Goal: Information Seeking & Learning: Stay updated

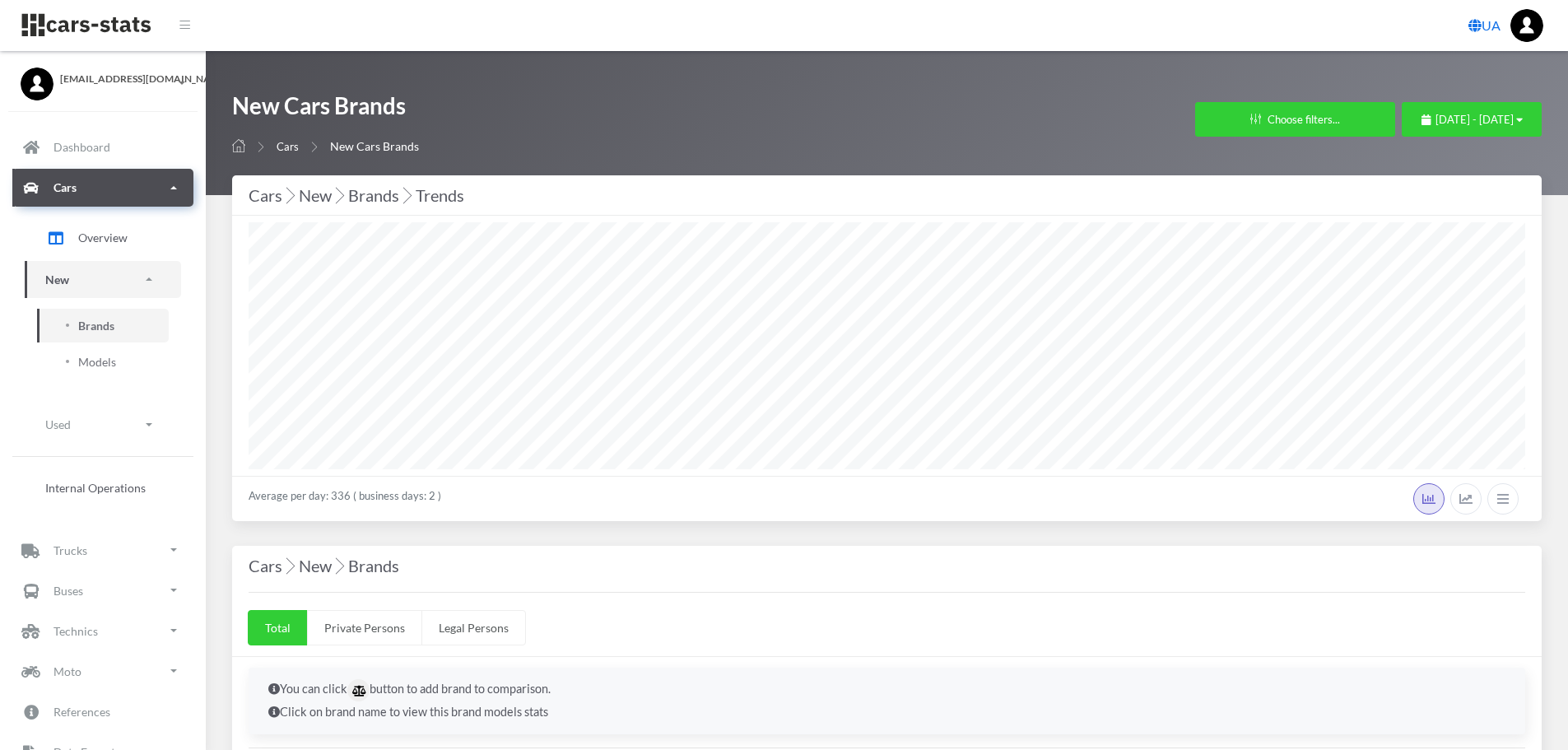
select select "25"
click at [99, 353] on span "Models" at bounding box center [97, 362] width 38 height 17
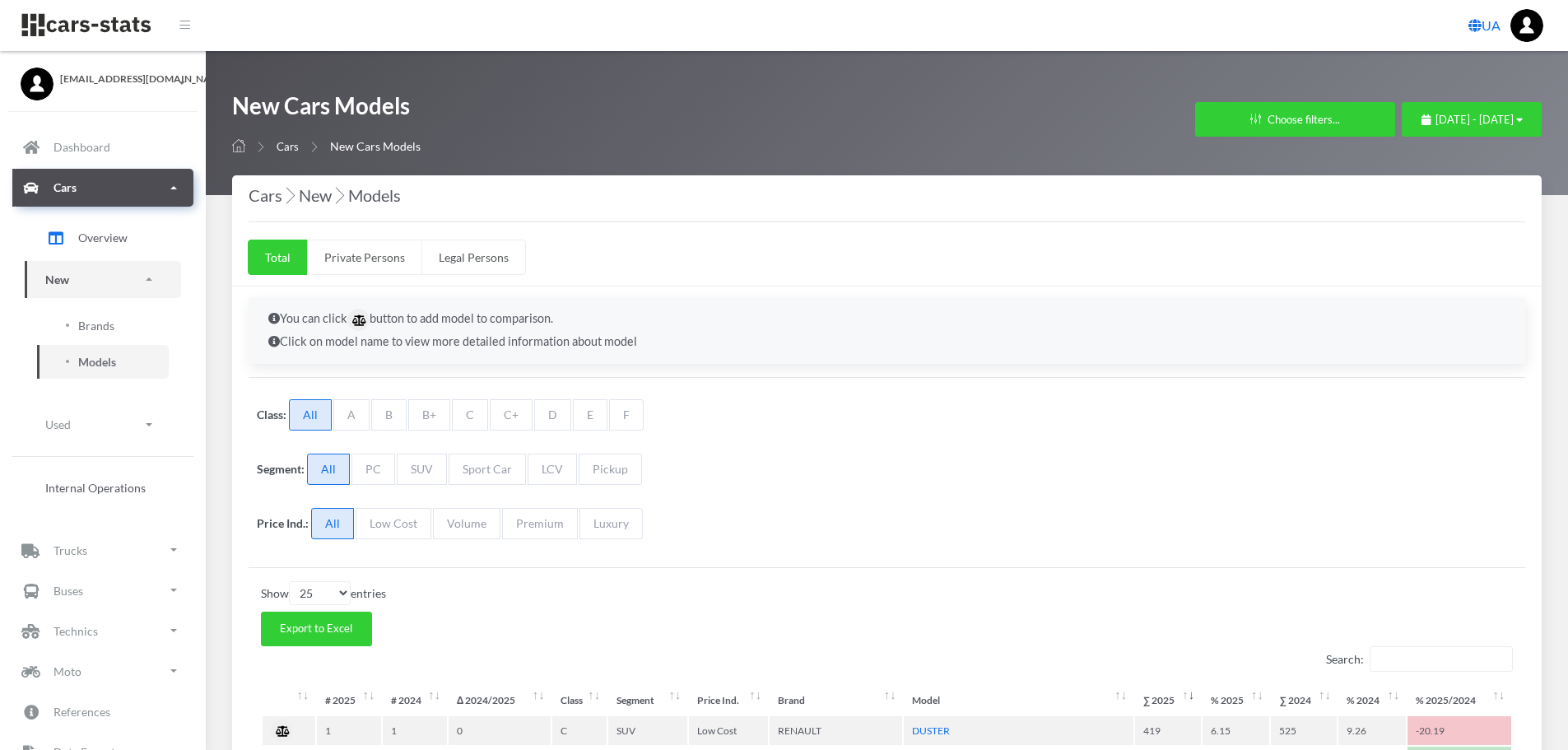
select select "25"
click at [1422, 125] on div "September 6, 2025 - October 6, 2025" at bounding box center [1472, 120] width 101 height 16
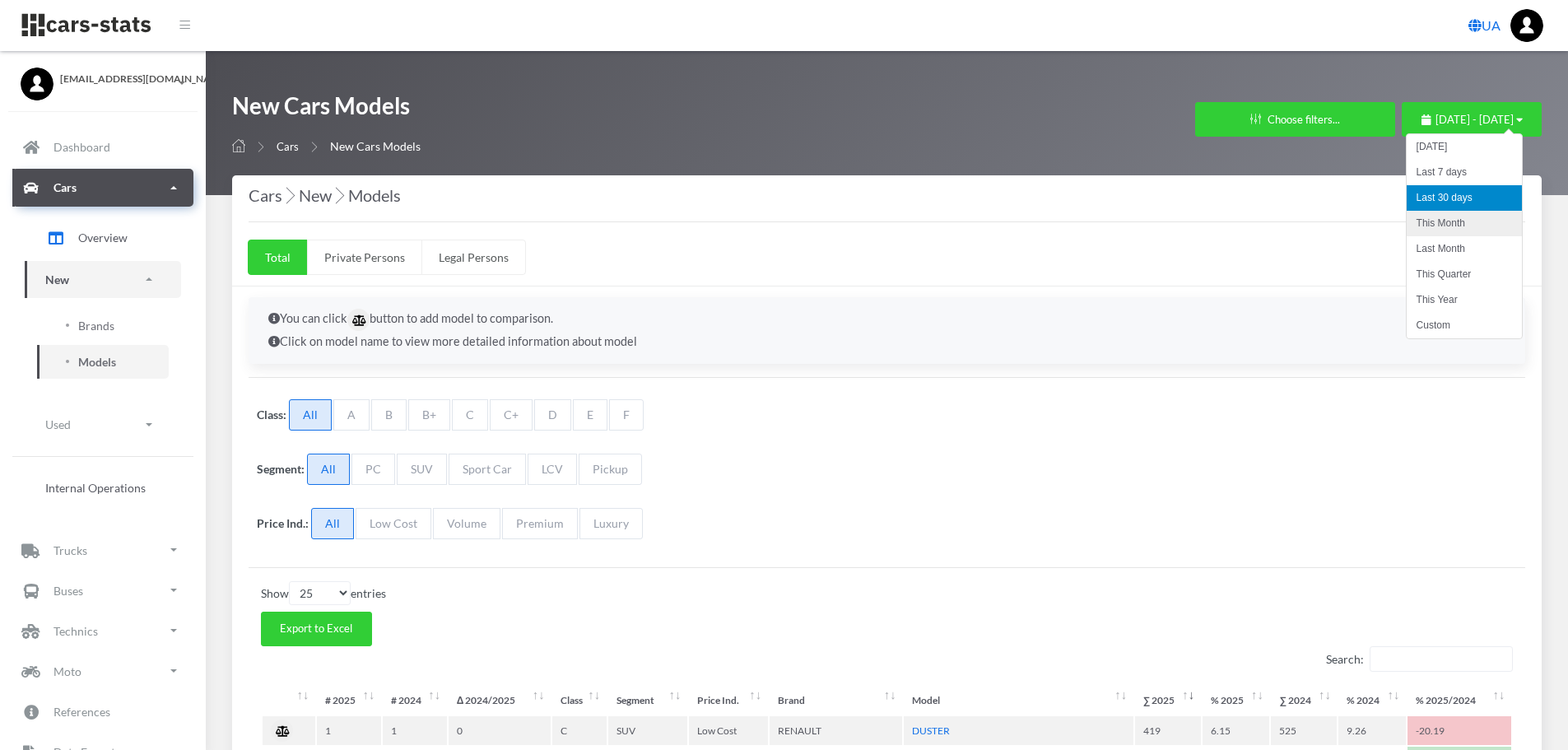
click at [1443, 231] on li "This Month" at bounding box center [1464, 223] width 115 height 25
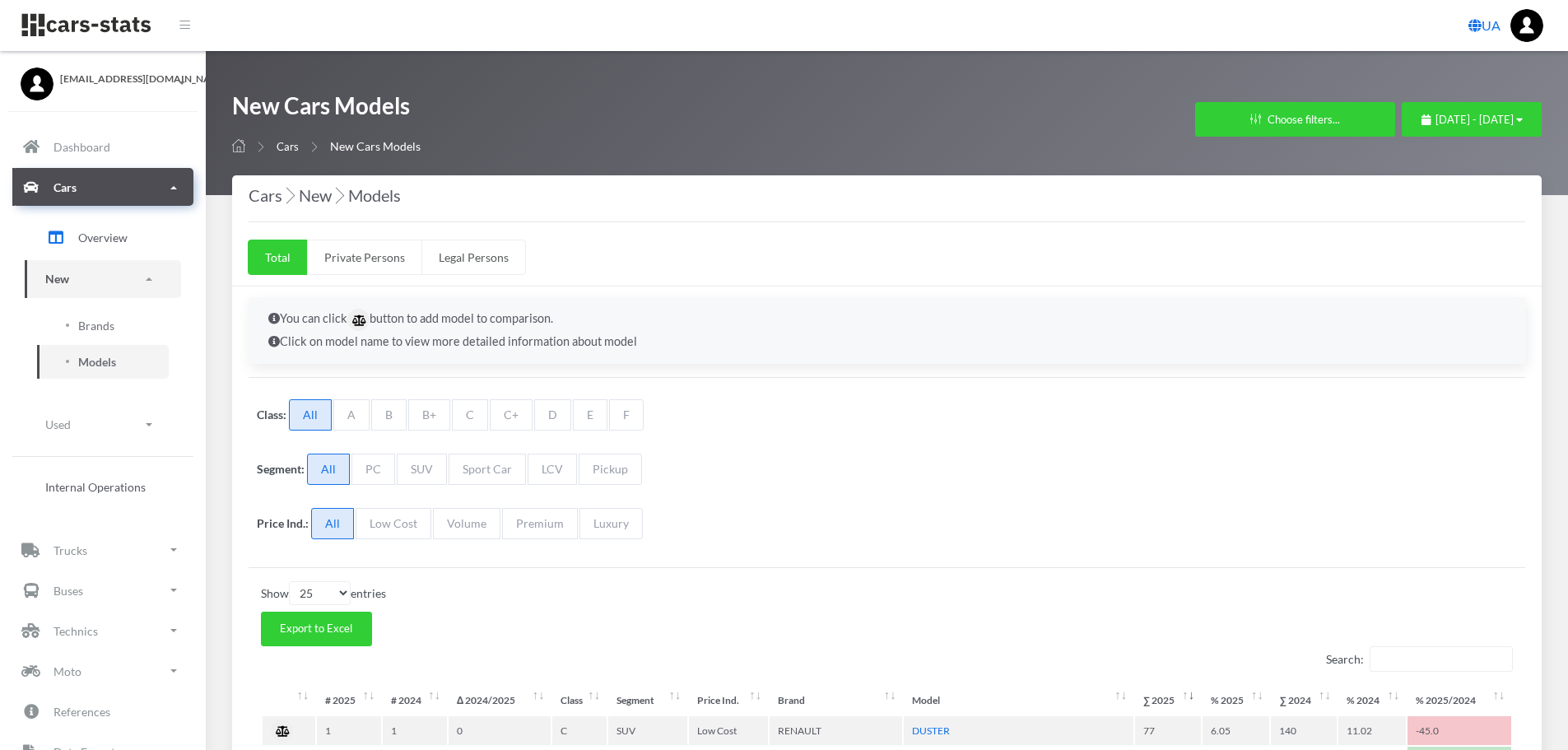
select select "25"
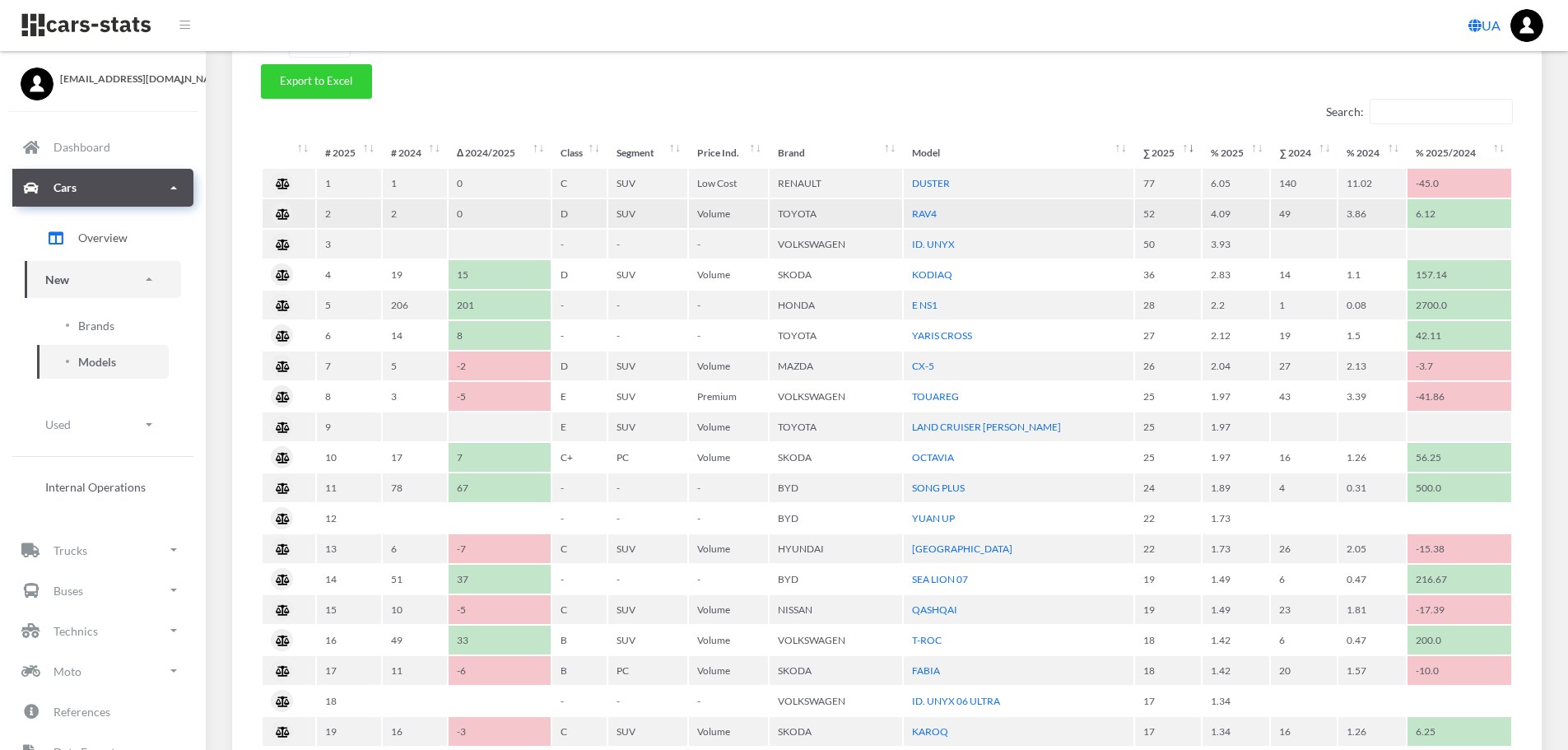
scroll to position [576, 0]
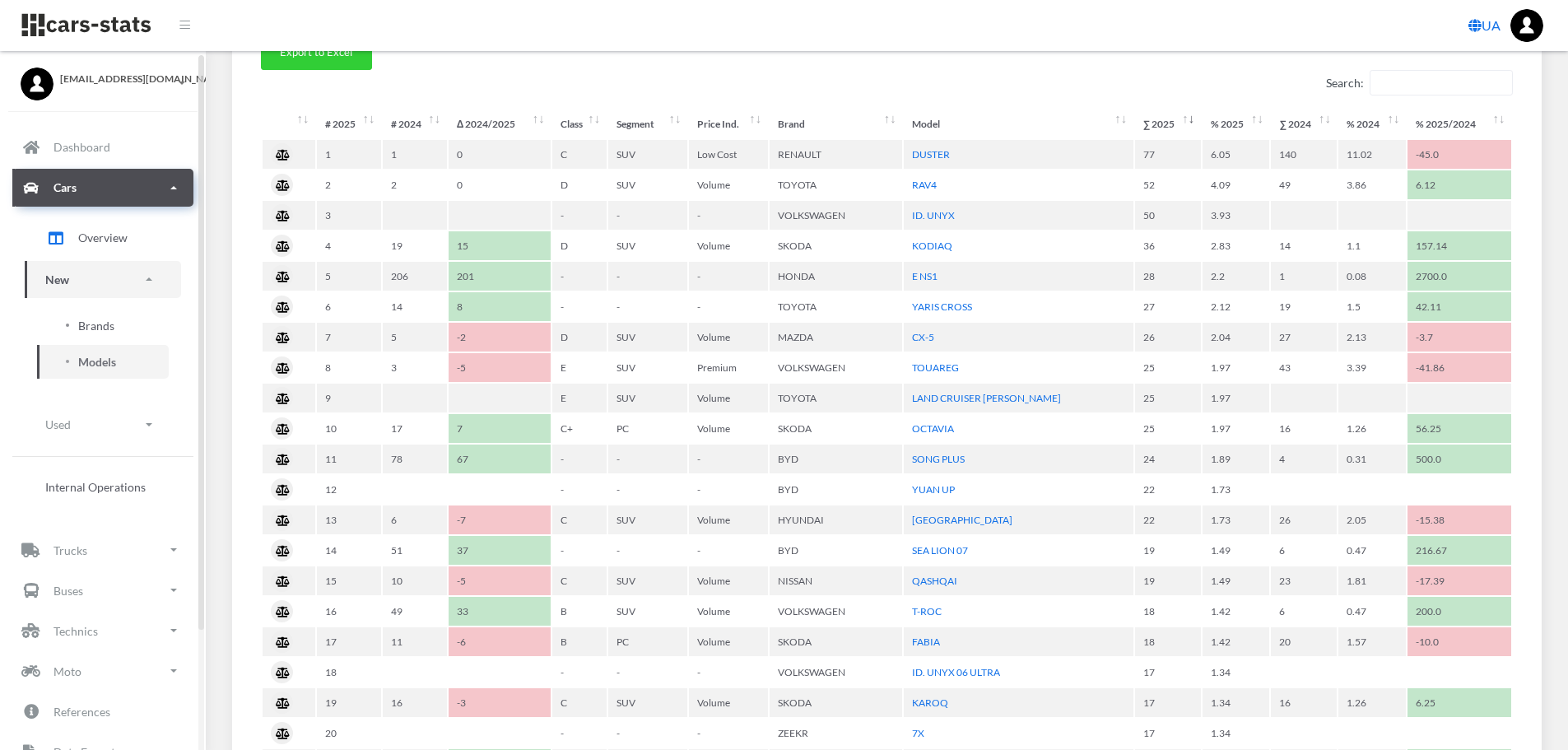
click at [115, 330] on link "Brands" at bounding box center [102, 325] width 131 height 34
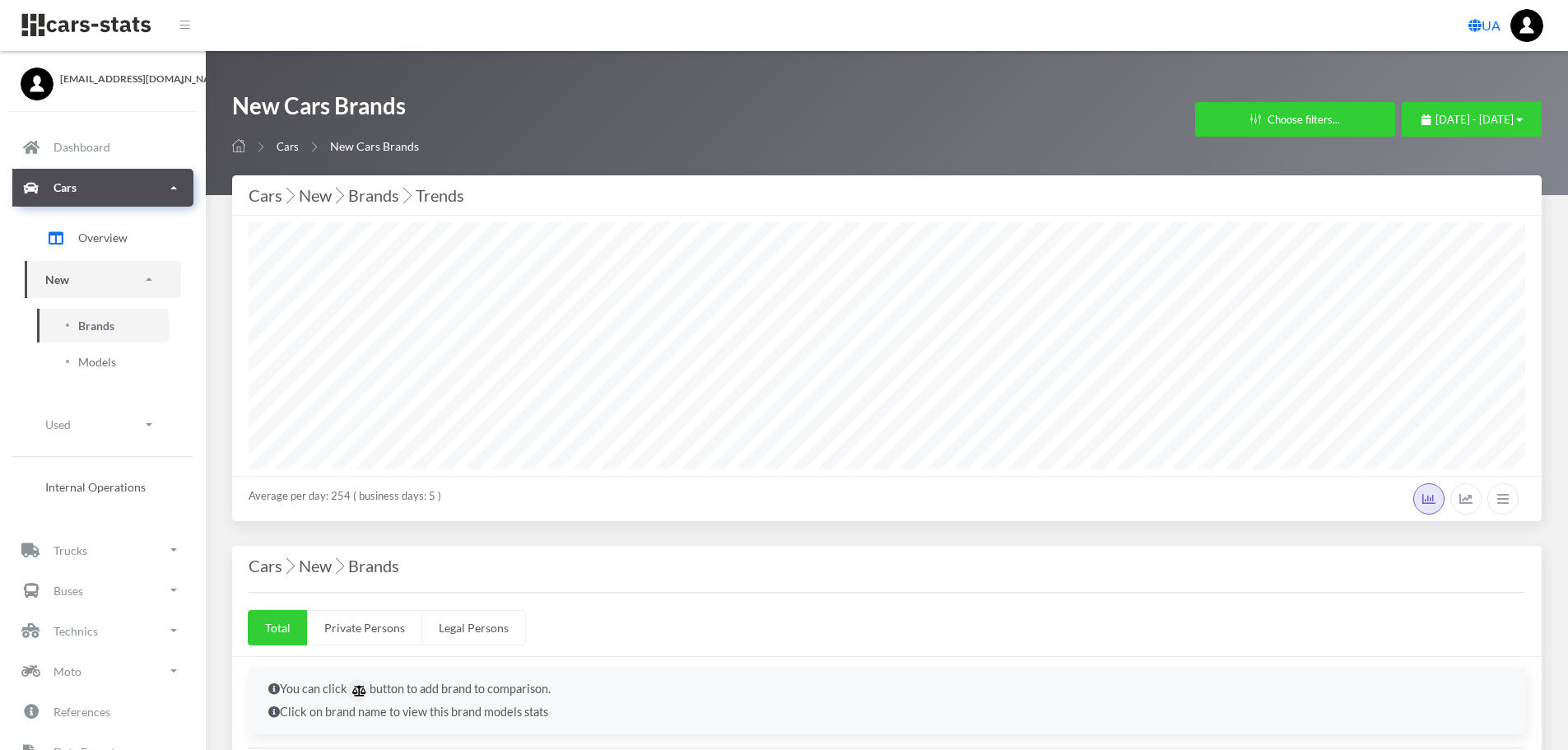
select select "25"
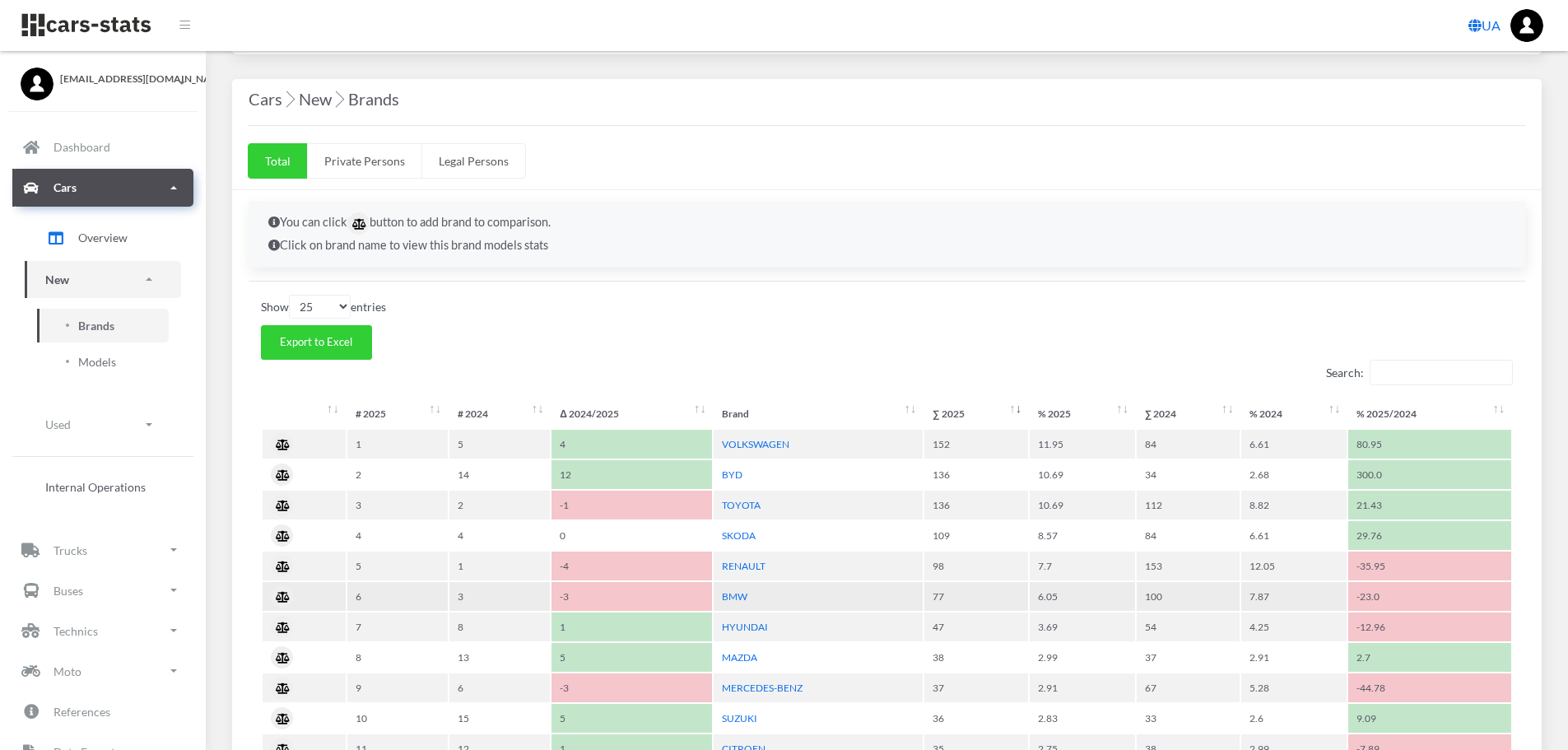
scroll to position [494, 0]
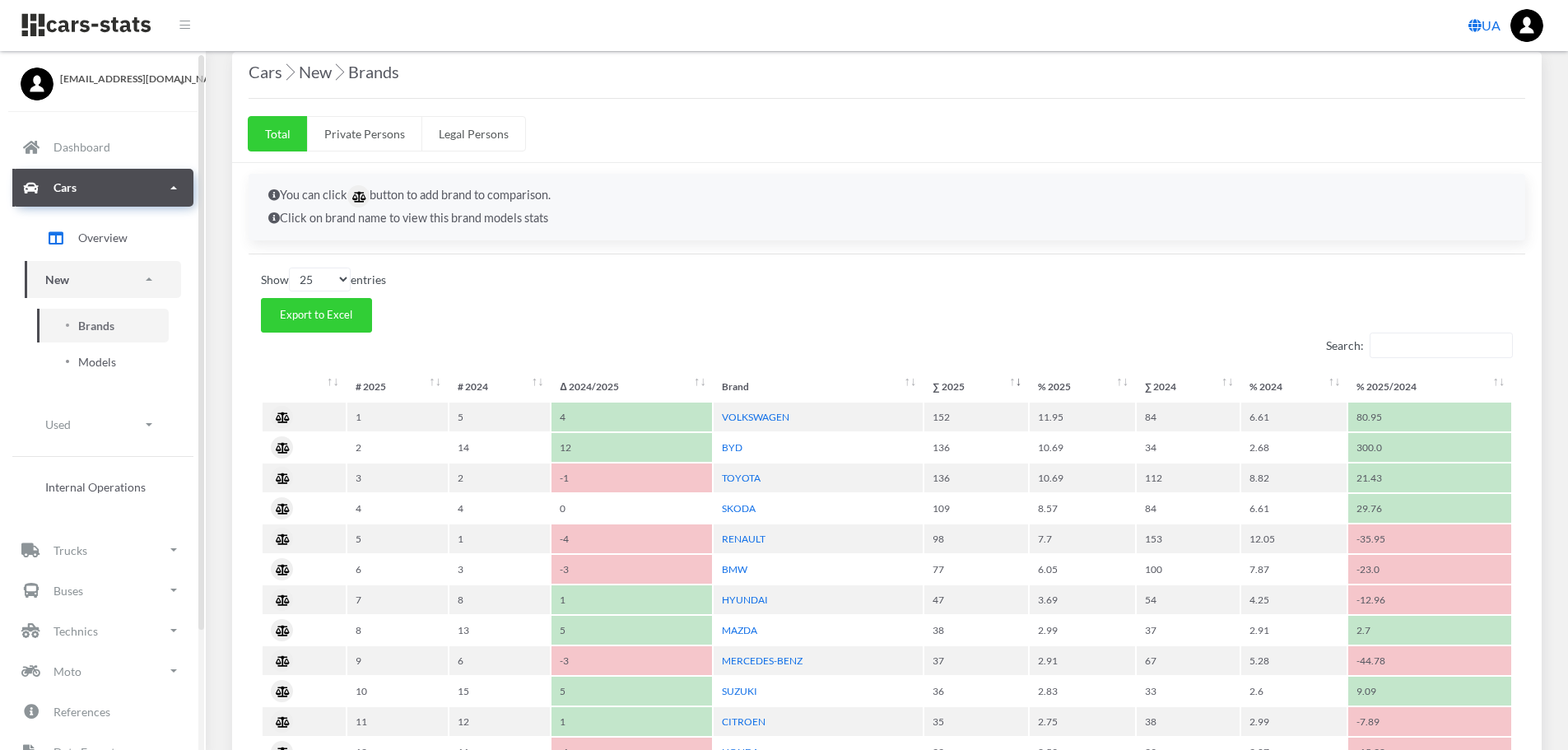
click at [117, 372] on link "Models" at bounding box center [102, 361] width 131 height 34
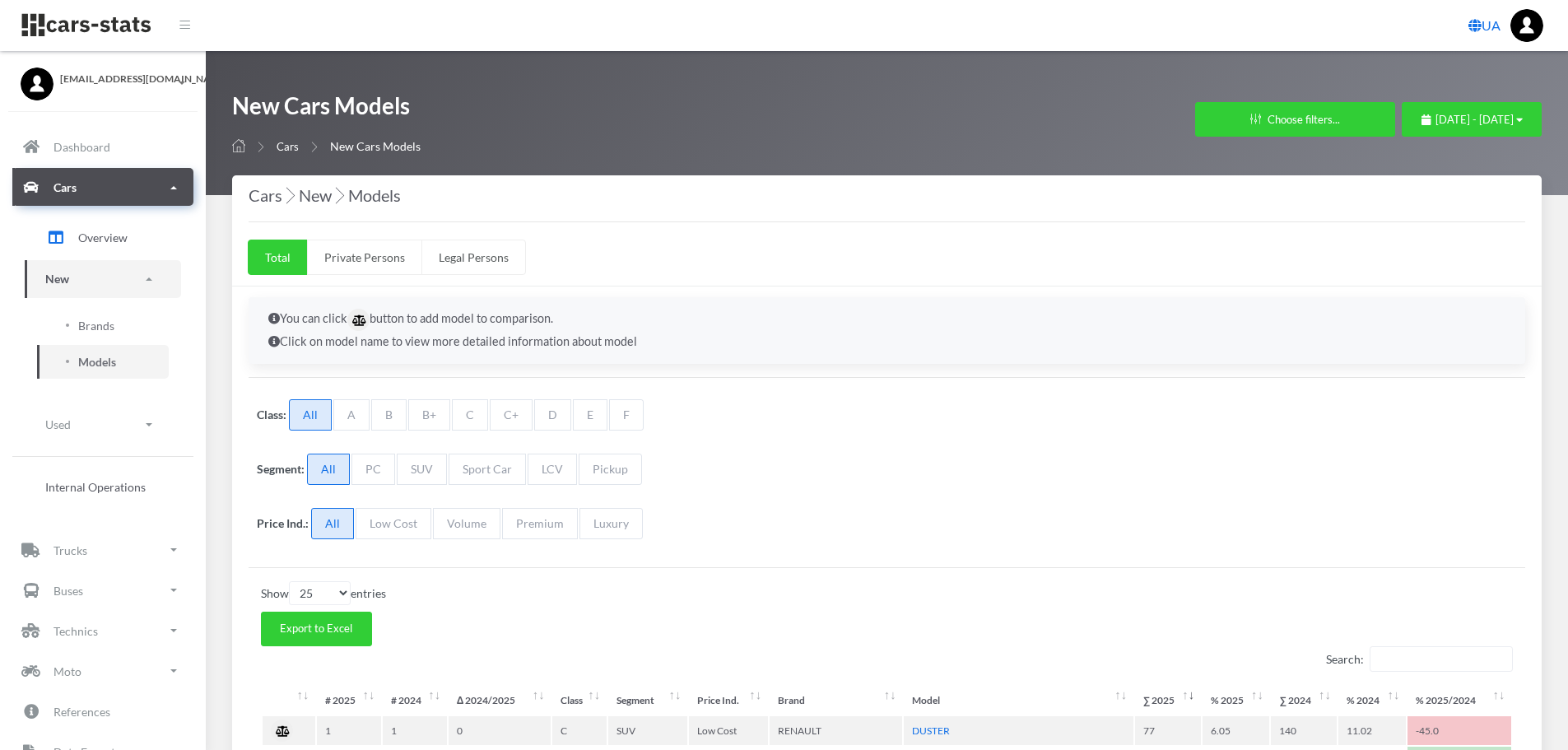
select select "25"
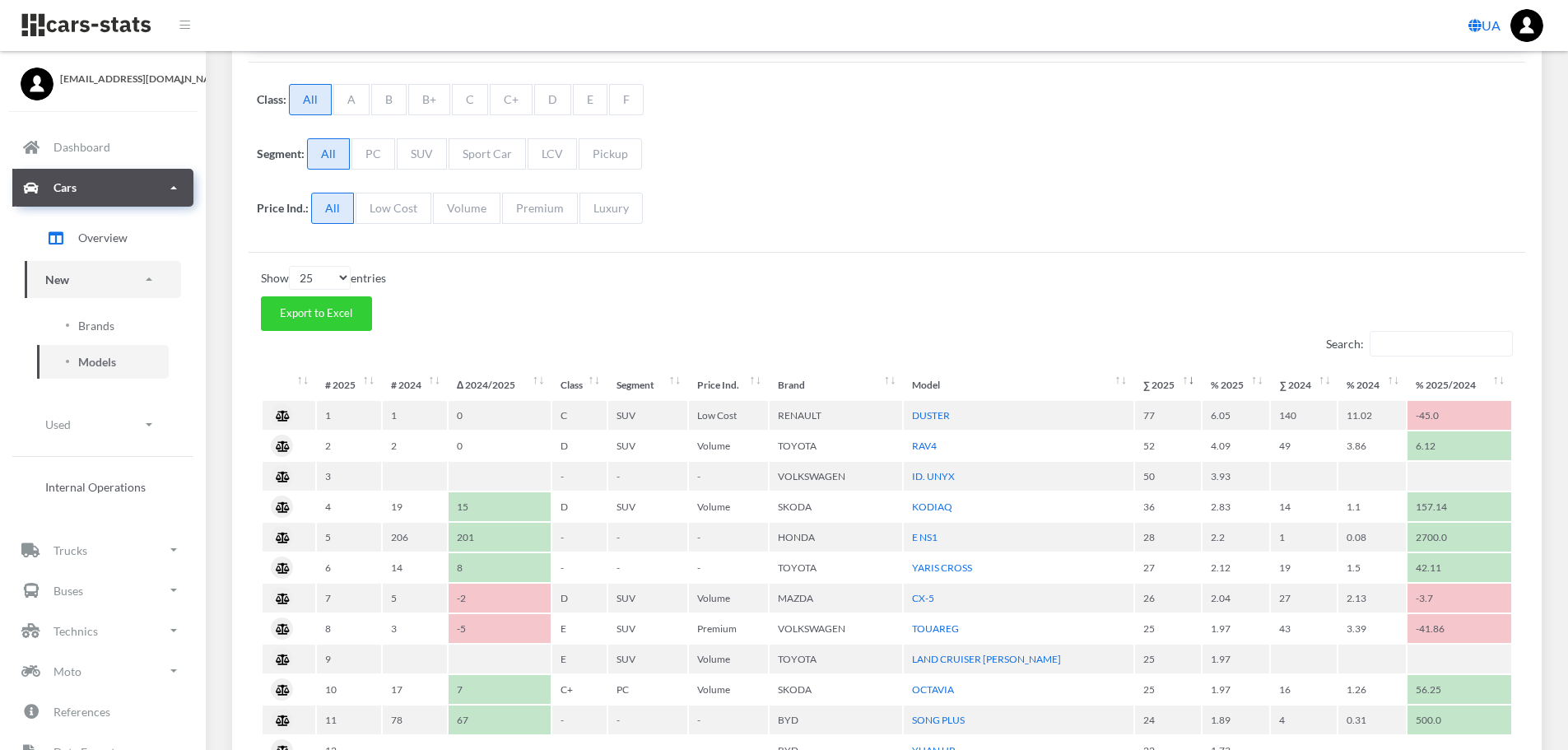
scroll to position [329, 0]
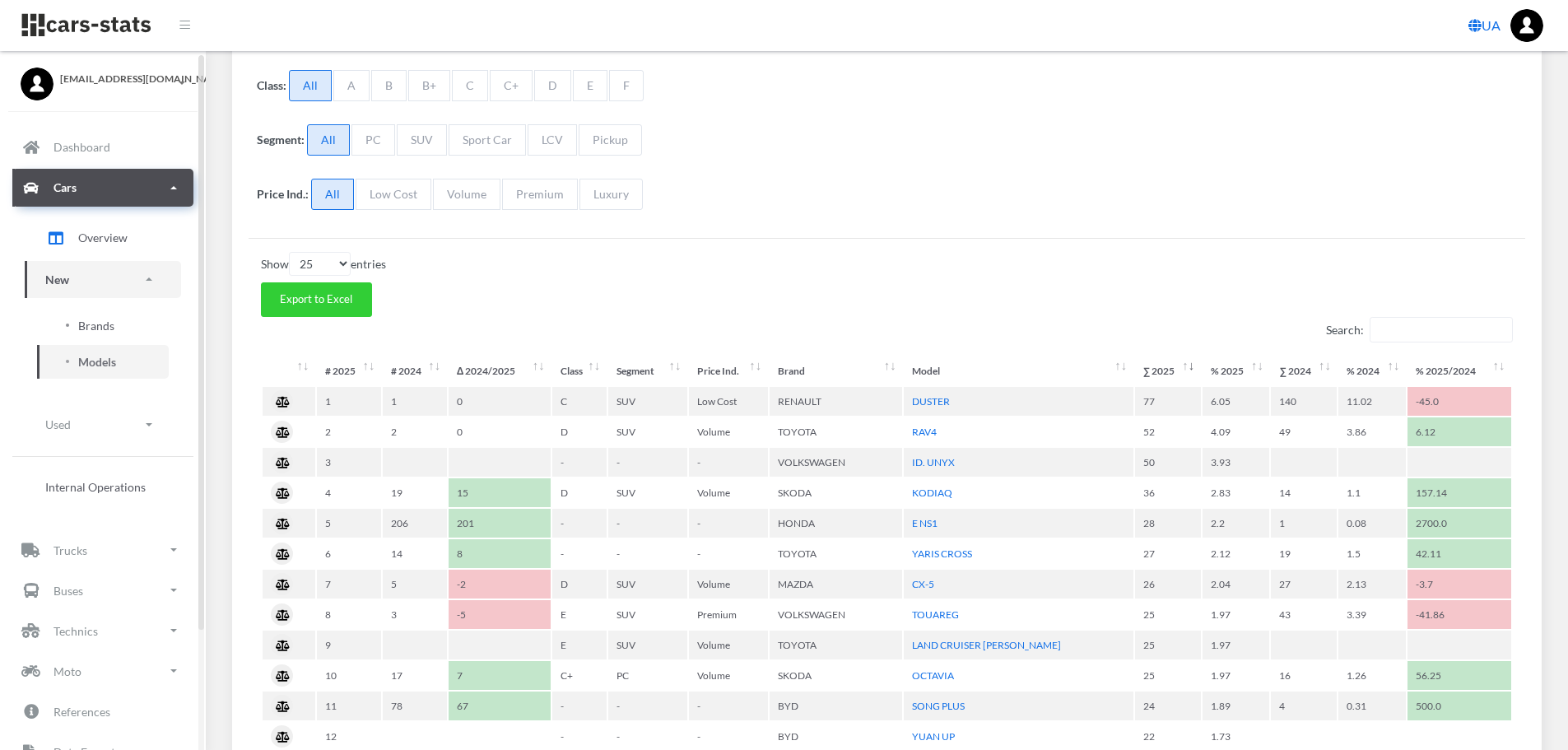
click at [117, 323] on link "Brands" at bounding box center [102, 325] width 131 height 34
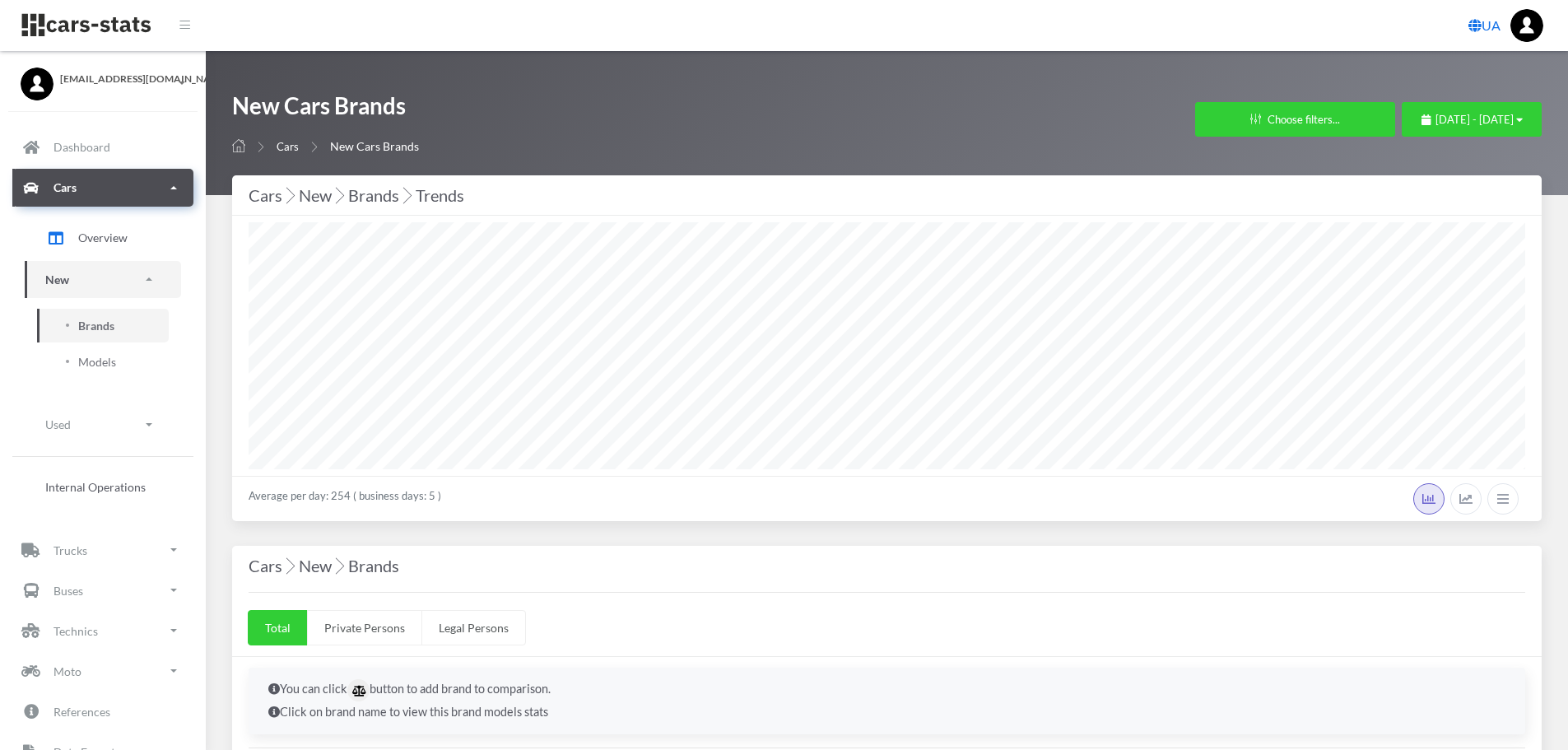
select select "25"
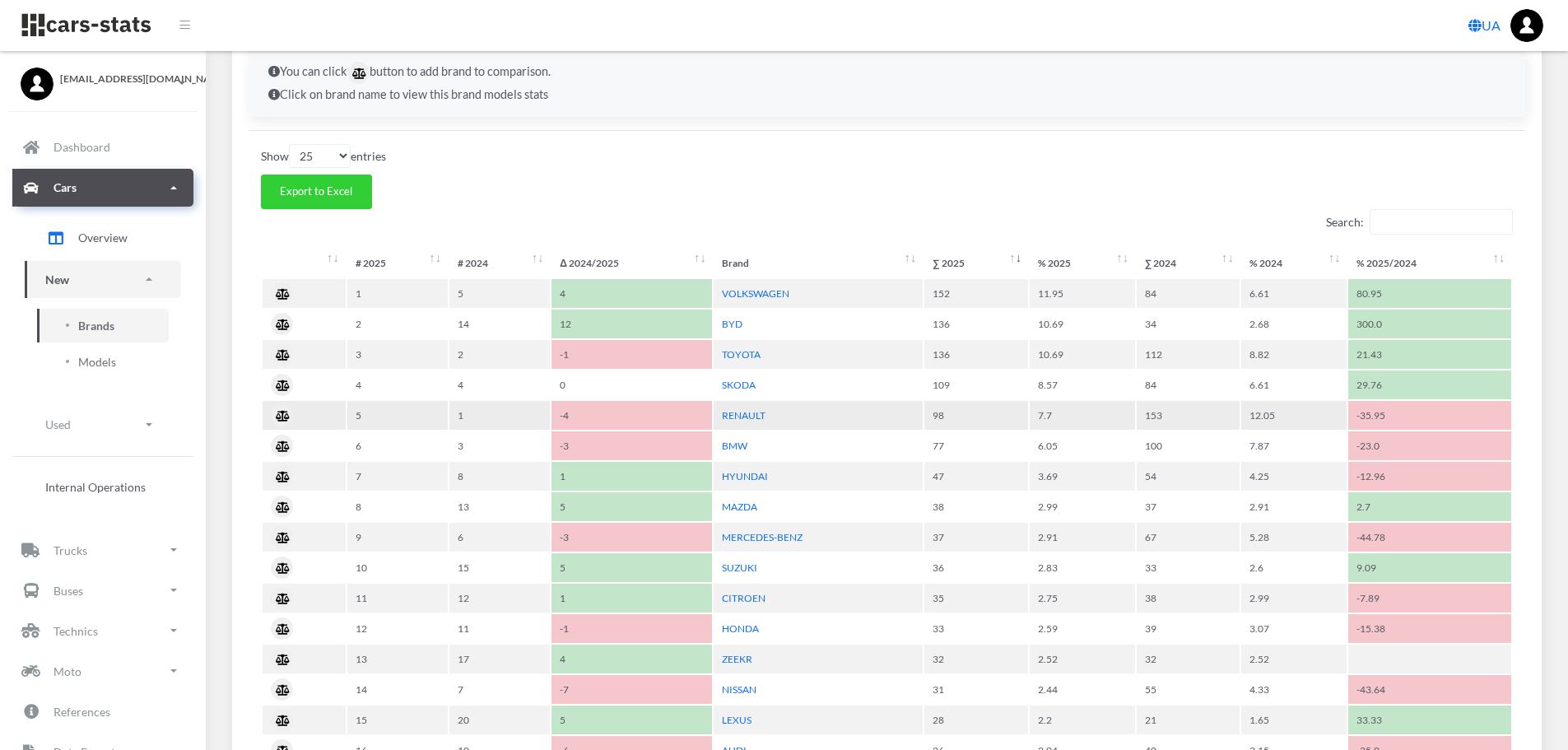
scroll to position [658, 0]
